Goal: Task Accomplishment & Management: Use online tool/utility

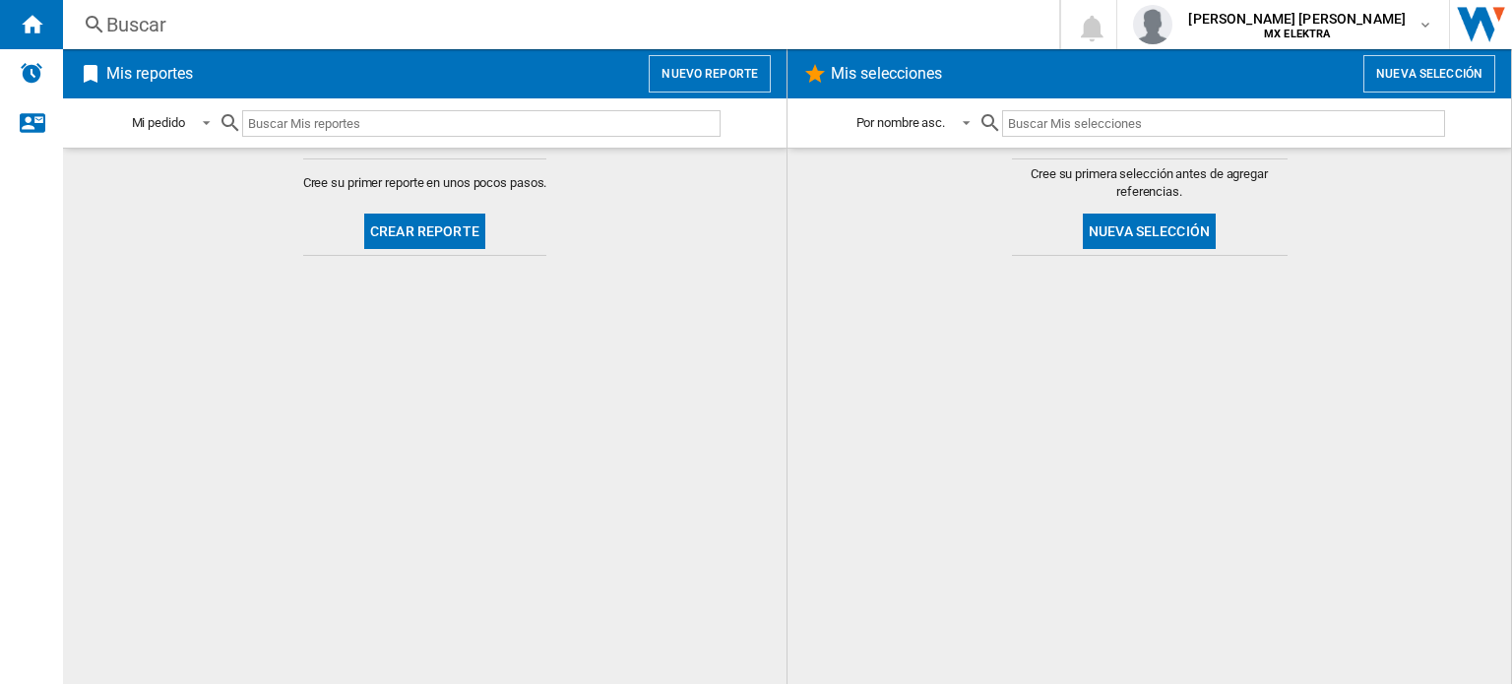
click at [425, 219] on button "Crear reporte" at bounding box center [424, 231] width 121 height 35
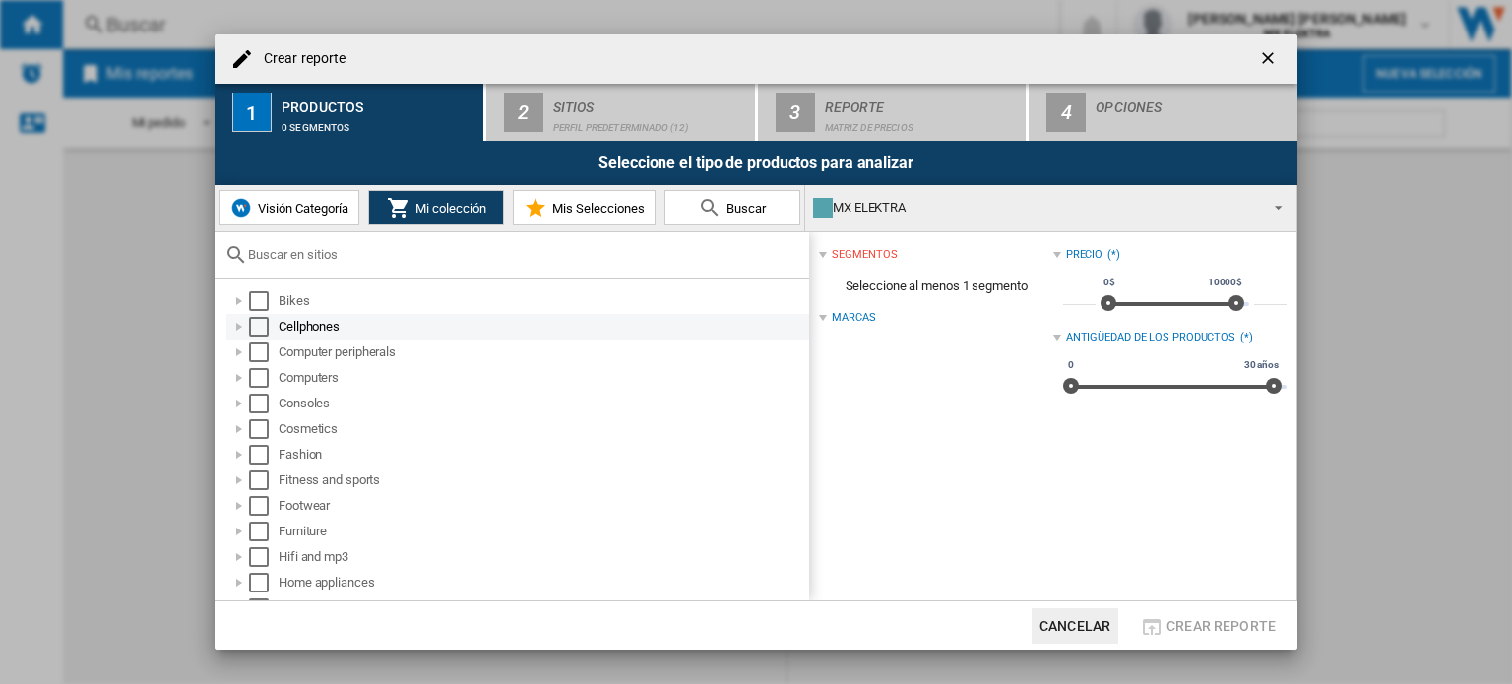
click at [260, 323] on div "Select" at bounding box center [259, 327] width 20 height 20
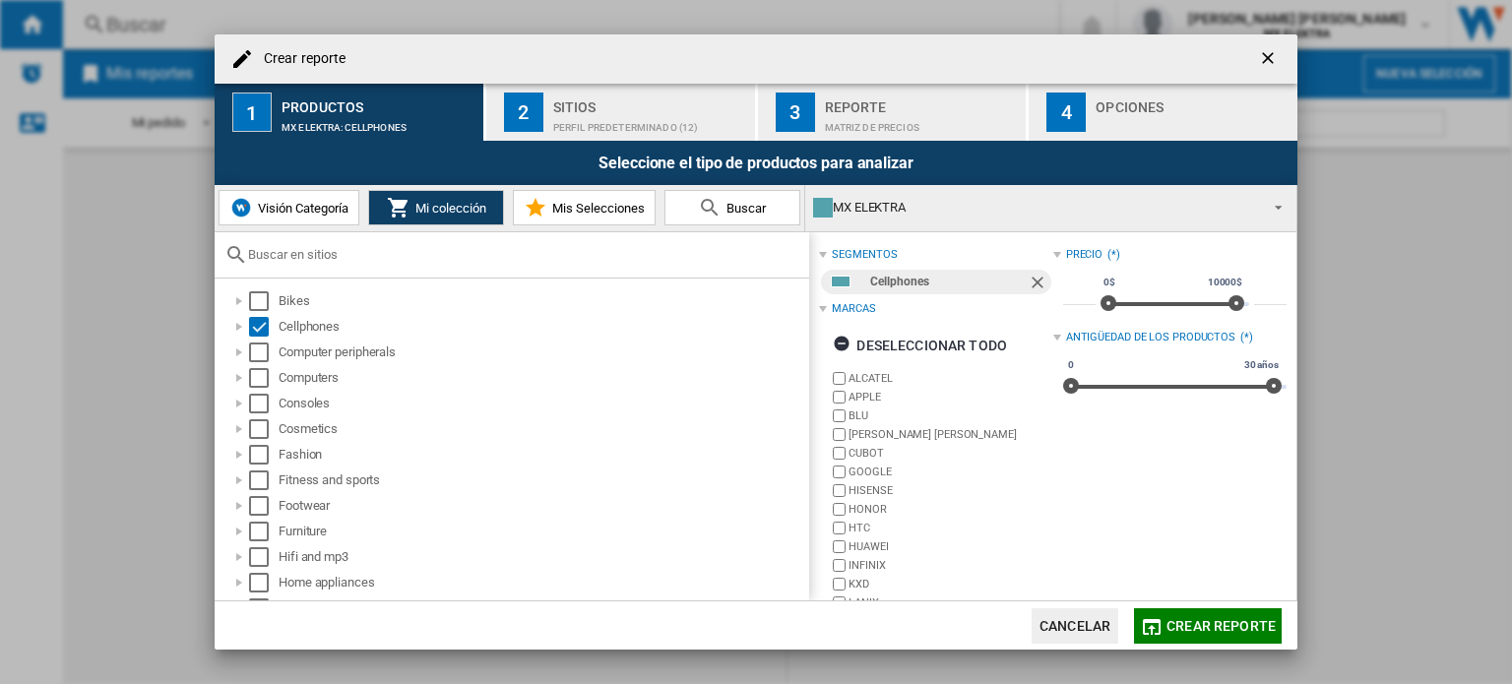
click at [592, 121] on div "Perfil predeterminado (12)" at bounding box center [650, 122] width 194 height 21
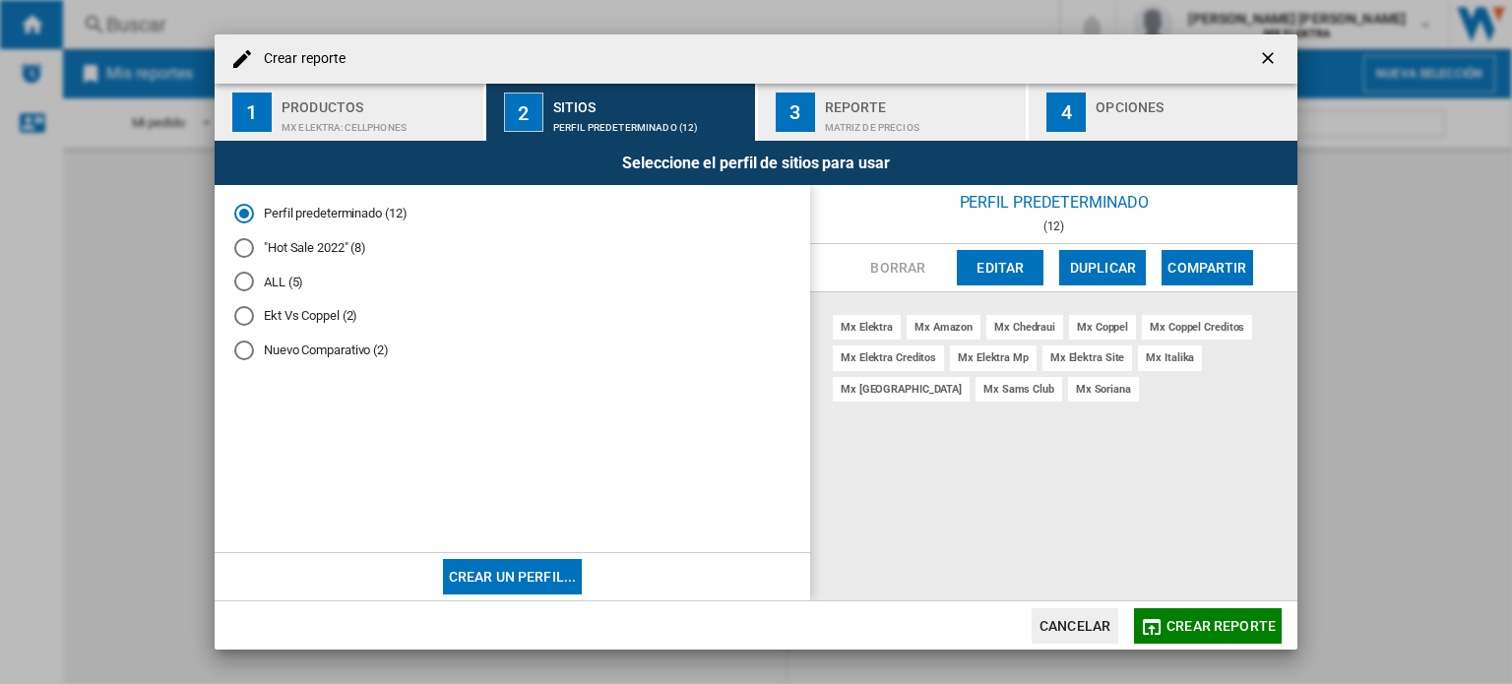
click at [933, 327] on div "mx amazon" at bounding box center [943, 327] width 74 height 25
click at [944, 324] on div "mx amazon" at bounding box center [943, 327] width 74 height 25
click at [1067, 374] on div "mx elektra mx amazon mx chedraui mx coppel mx coppel creditos mx elektra credit…" at bounding box center [1053, 446] width 487 height 309
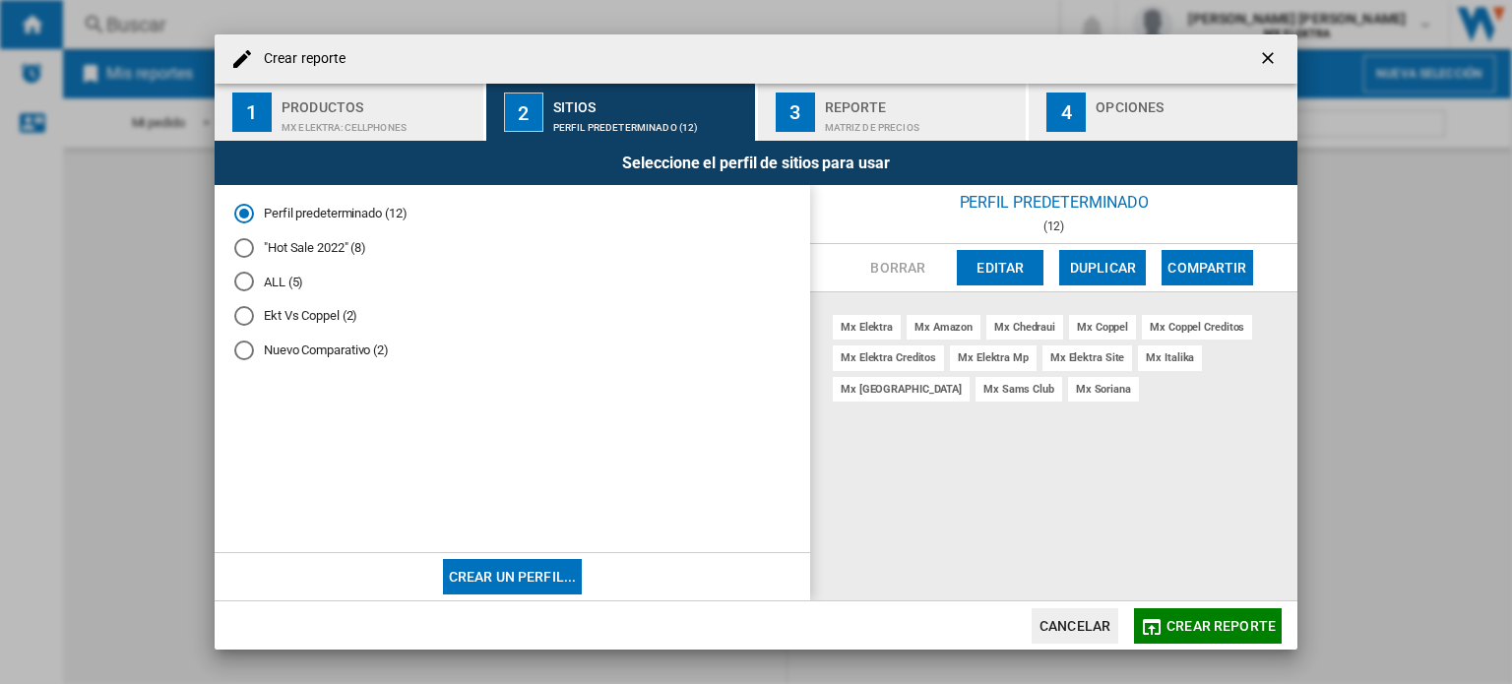
click at [825, 97] on div "Reporte" at bounding box center [922, 102] width 194 height 21
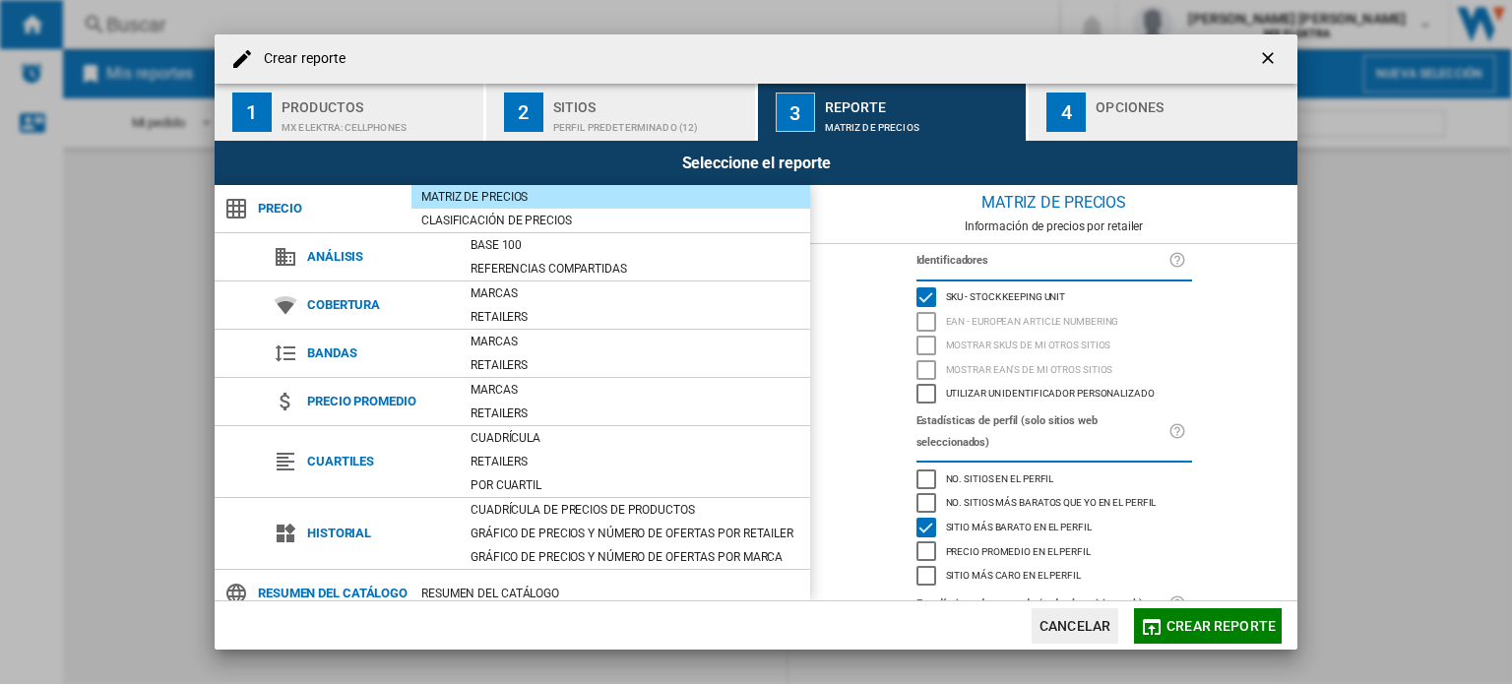
click at [1217, 618] on span "Crear reporte" at bounding box center [1220, 626] width 109 height 16
